Goal: Transaction & Acquisition: Purchase product/service

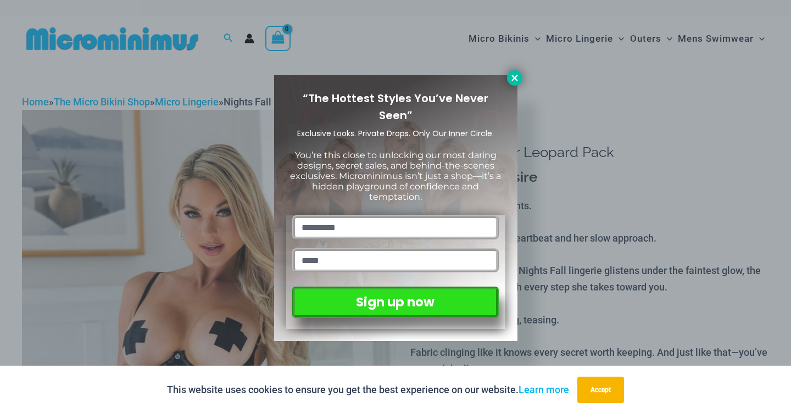
click at [509, 83] on button at bounding box center [514, 77] width 15 height 15
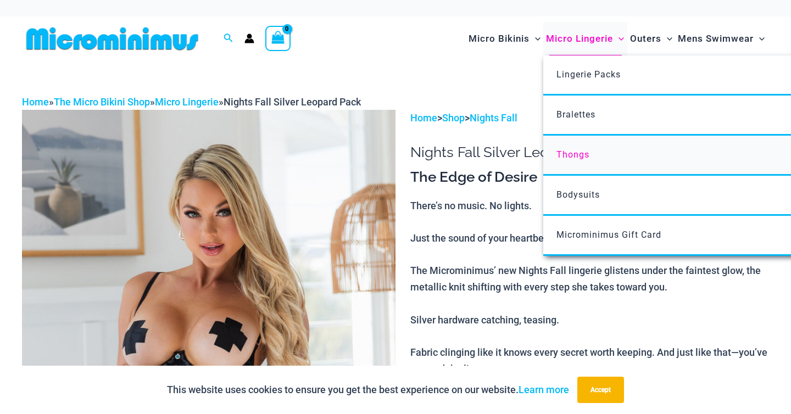
click at [556, 160] on span "Thongs" at bounding box center [572, 154] width 33 height 10
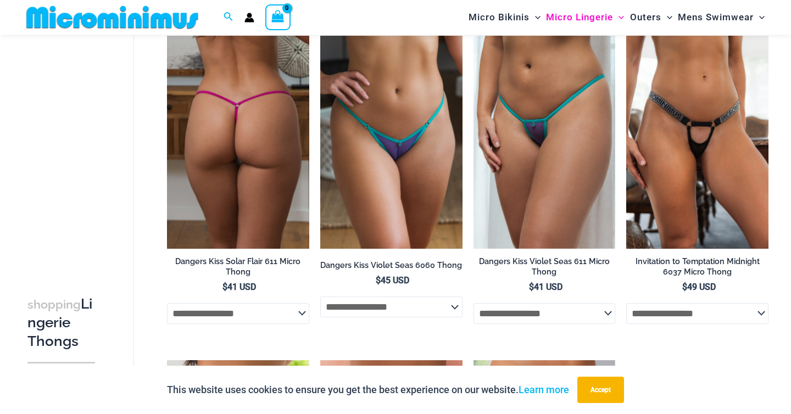
scroll to position [731, 0]
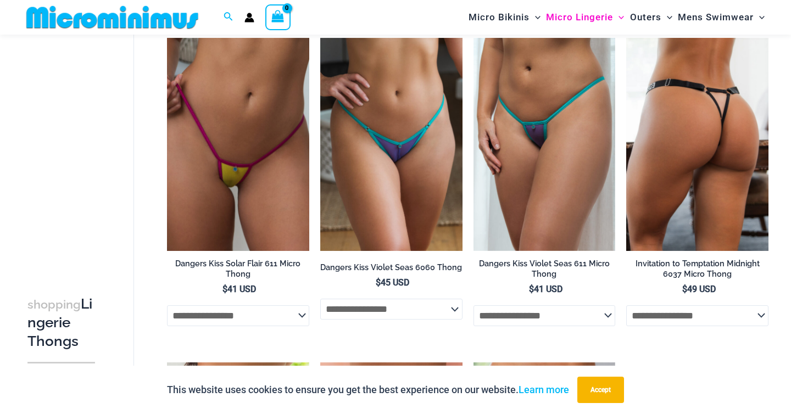
click at [642, 245] on img at bounding box center [697, 144] width 142 height 213
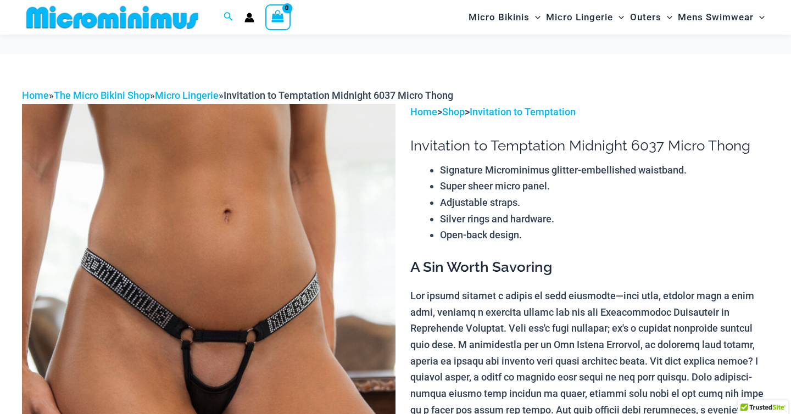
scroll to position [145, 0]
